Goal: Task Accomplishment & Management: Manage account settings

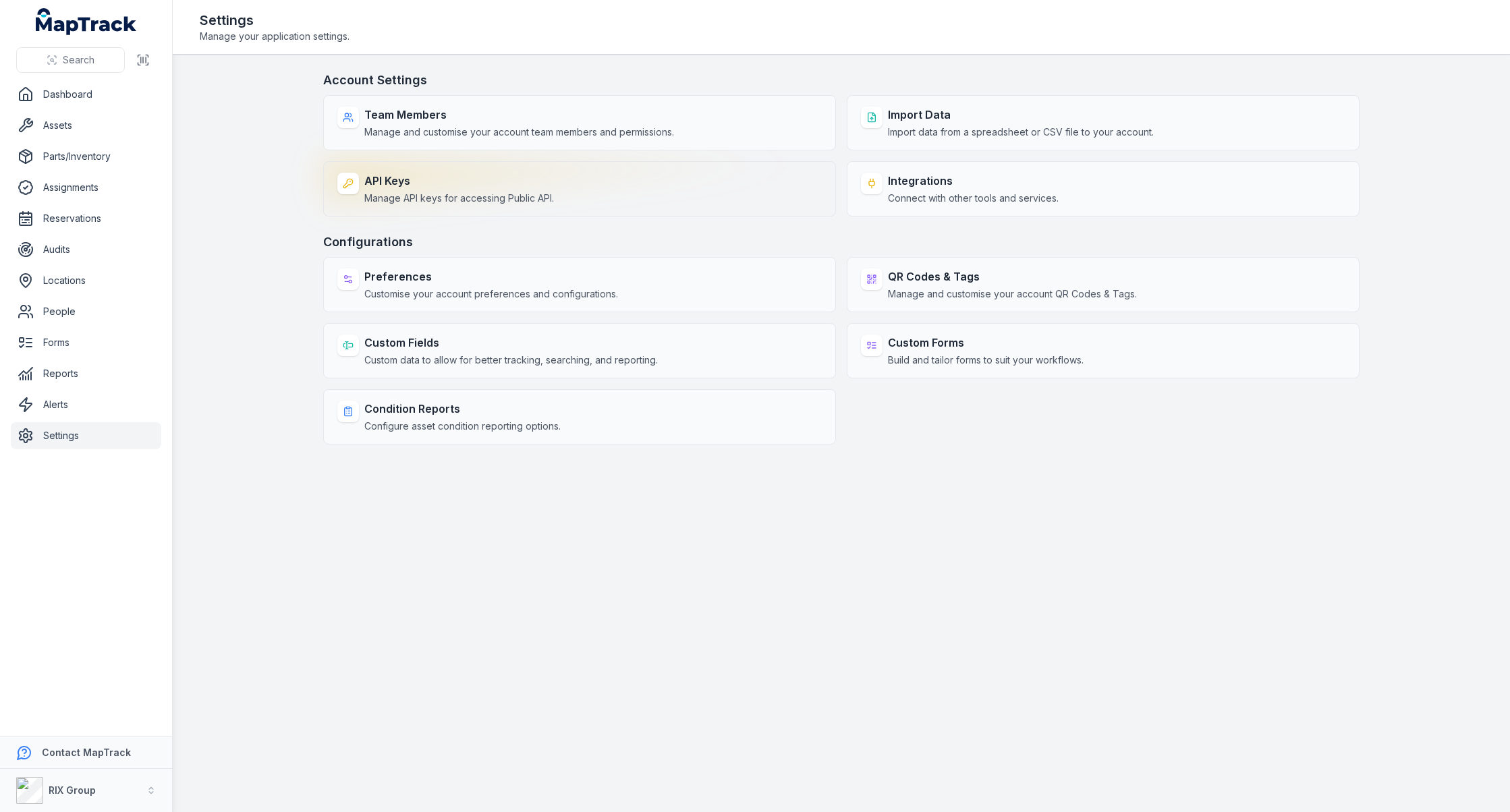
click at [521, 189] on div "API Keys Manage API keys for accessing Public API." at bounding box center [459, 188] width 189 height 32
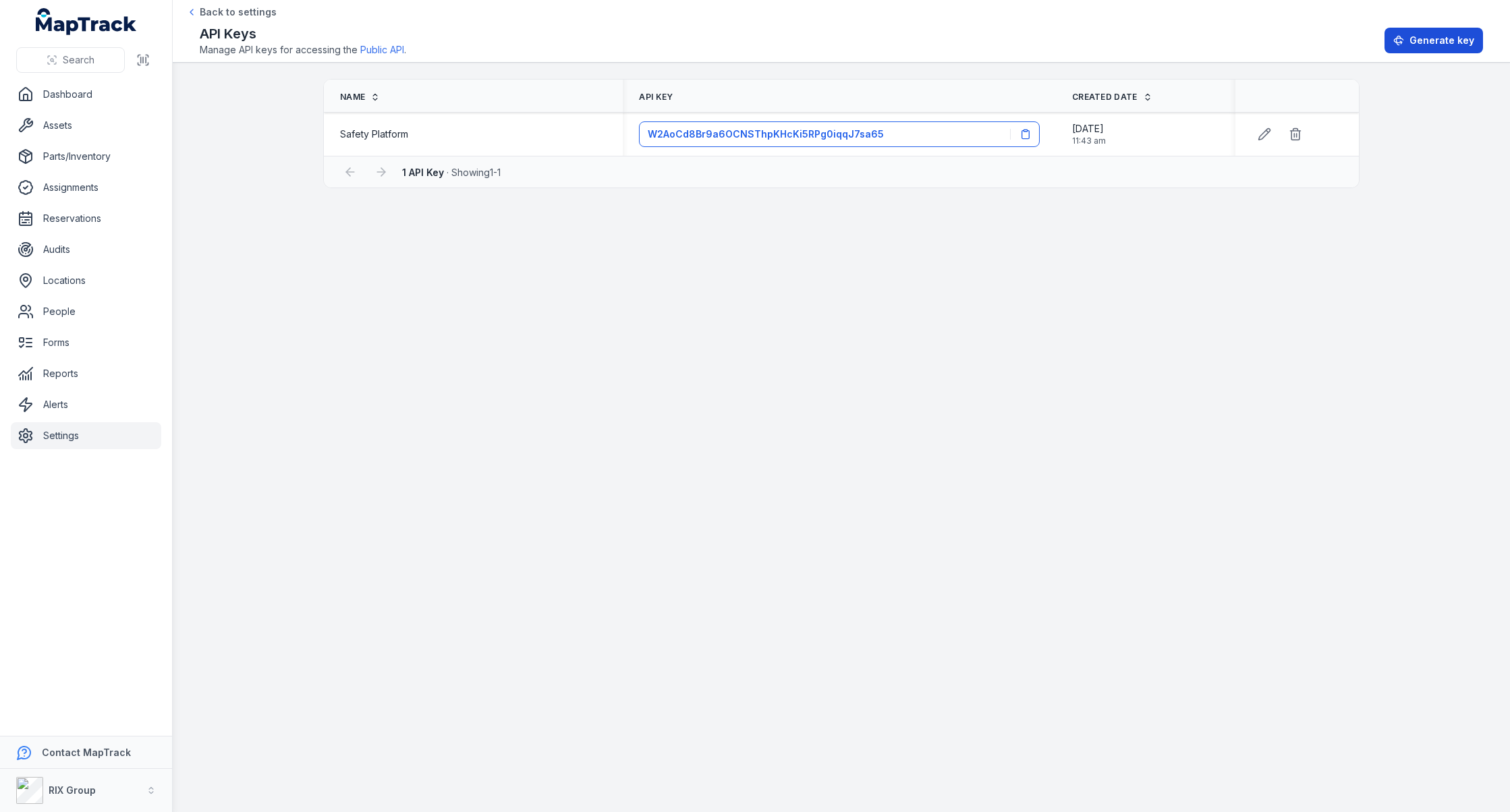
click at [1404, 37] on icon at bounding box center [1399, 40] width 11 height 11
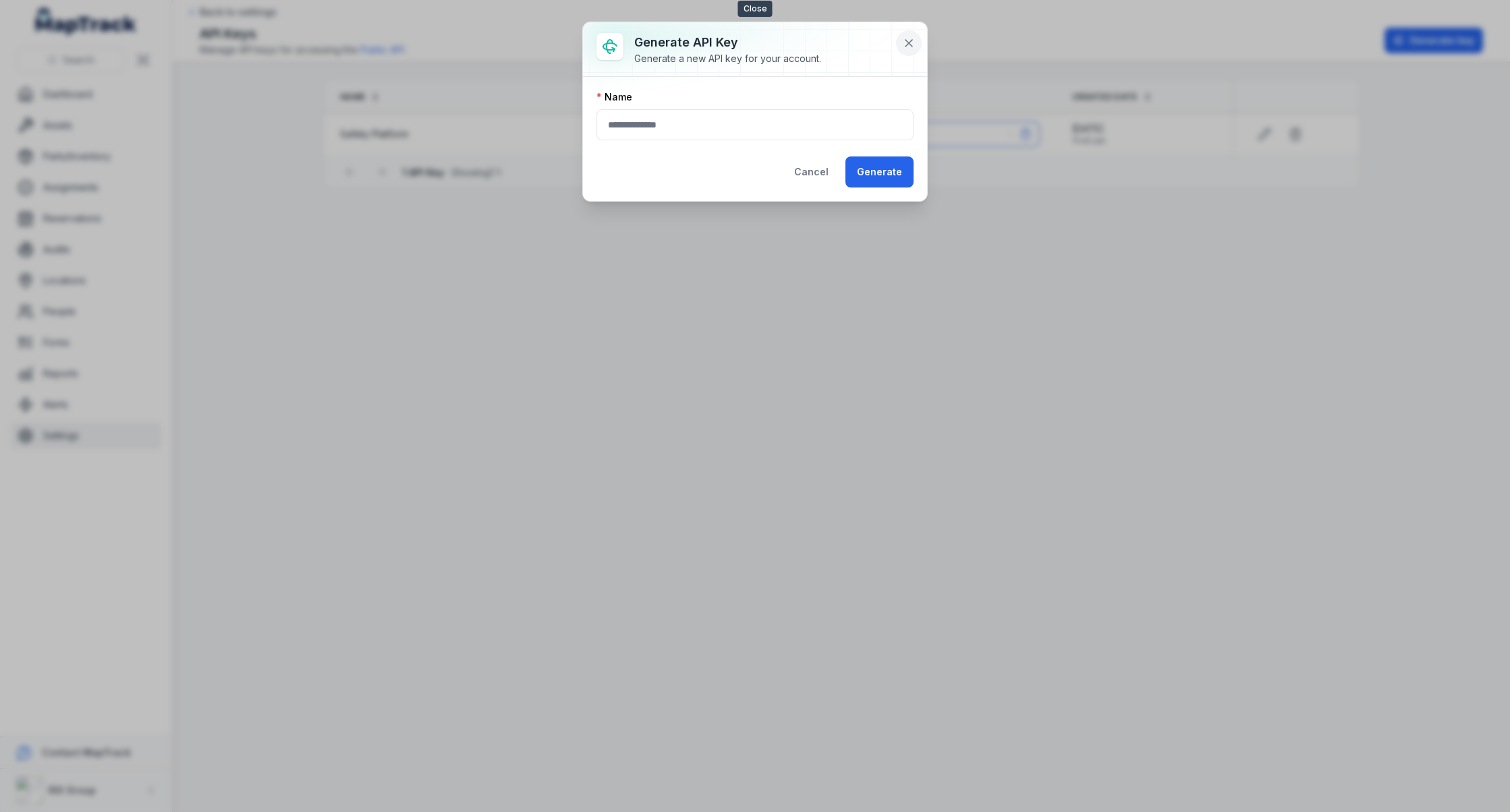
click at [915, 48] on icon at bounding box center [908, 43] width 13 height 13
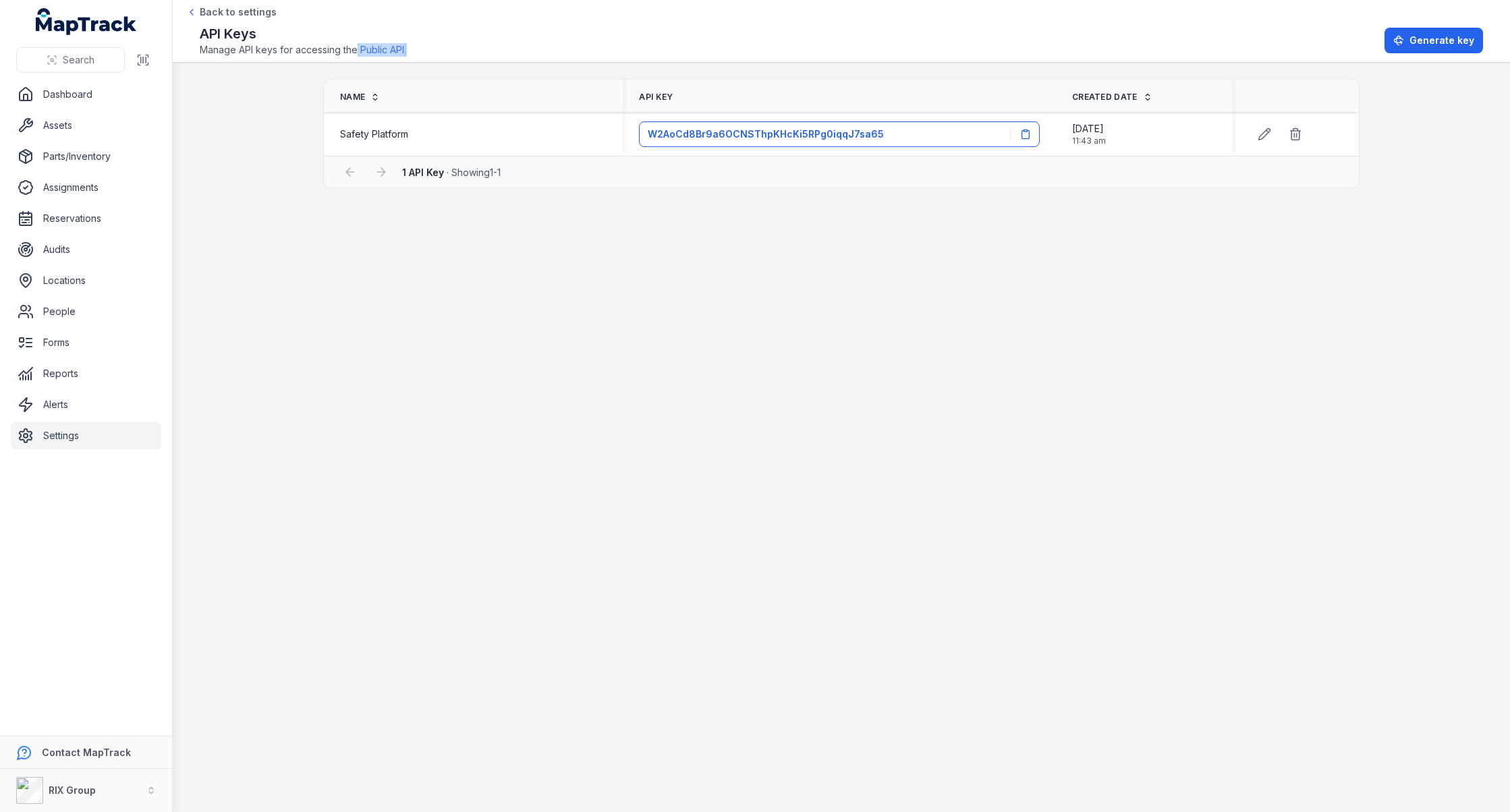
drag, startPoint x: 422, startPoint y: 48, endPoint x: 358, endPoint y: 50, distance: 64.0
click at [358, 50] on div "API Keys Manage API keys for accessing the Public API . Generate key" at bounding box center [841, 40] width 1283 height 32
click at [389, 51] on link "Public API" at bounding box center [382, 49] width 44 height 13
click at [469, 187] on main "Name API Key Created Date Safety Platform W2AoCd8Br9a6OCNSThpKHcKi5RPg0iqqJ7sa6…" at bounding box center [841, 437] width 1337 height 749
